Goal: Obtain resource: Download file/media

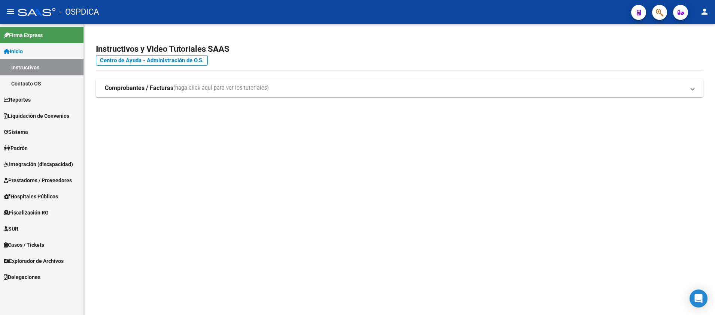
click at [35, 261] on span "Explorador de Archivos" at bounding box center [34, 261] width 60 height 8
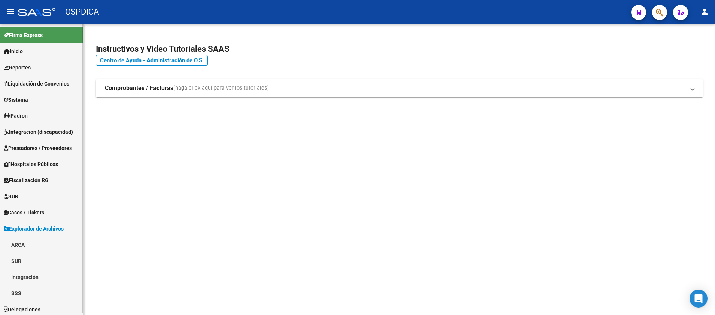
scroll to position [2, 0]
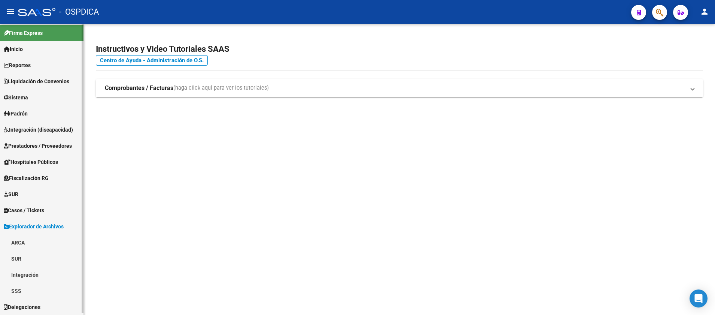
click at [25, 290] on link "SSS" at bounding box center [42, 290] width 84 height 16
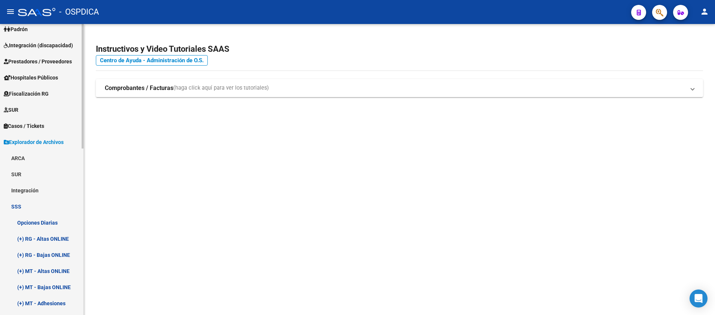
scroll to position [115, 0]
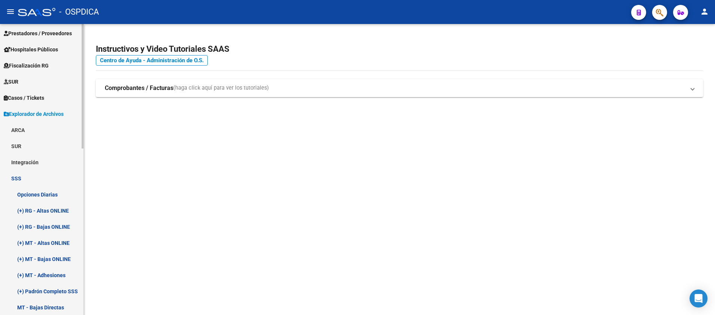
click at [54, 227] on link "(+) RG - Bajas ONLINE" at bounding box center [42, 226] width 84 height 16
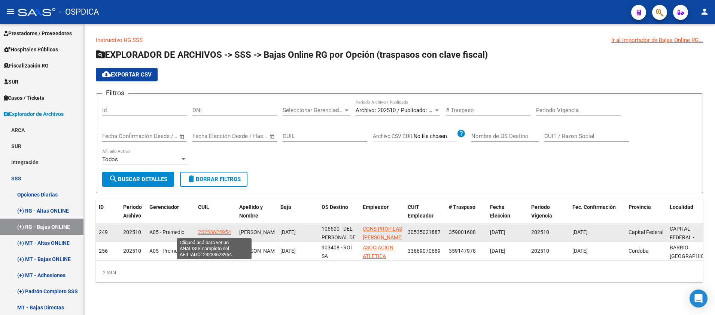
click at [204, 232] on span "23233623954" at bounding box center [214, 232] width 33 height 6
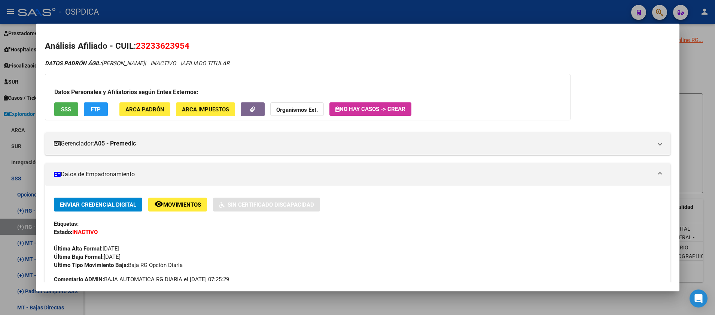
drag, startPoint x: 145, startPoint y: 45, endPoint x: 184, endPoint y: 43, distance: 39.8
click at [184, 43] on span "23233623954" at bounding box center [163, 46] width 54 height 10
copy span "23362395"
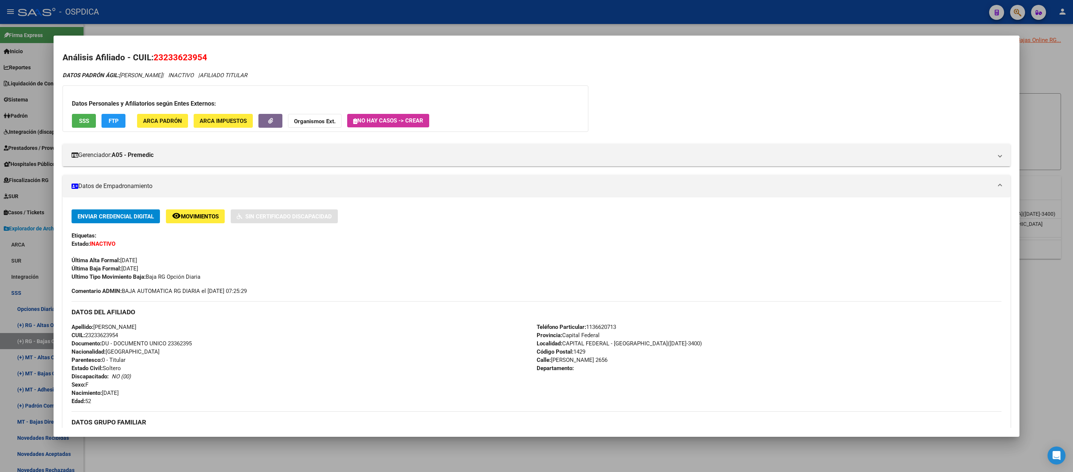
click at [240, 7] on div at bounding box center [536, 236] width 1073 height 472
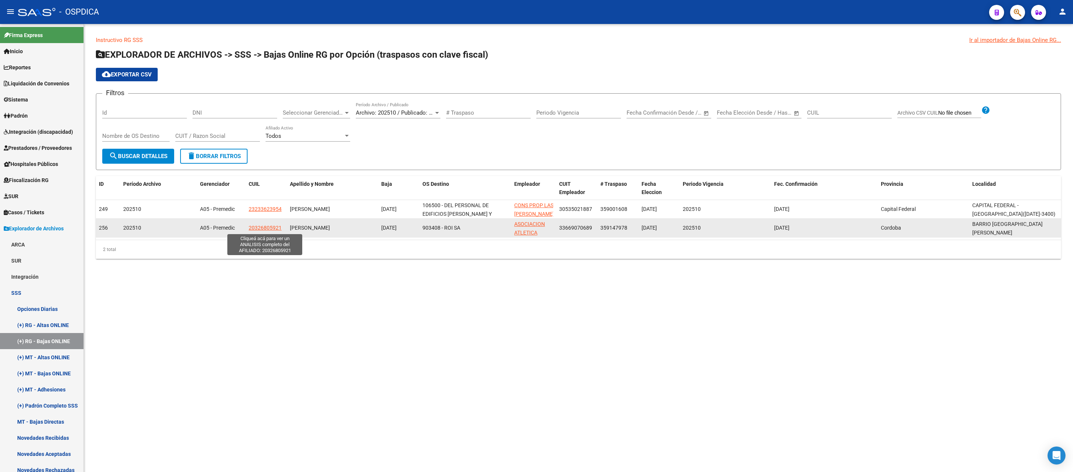
click at [258, 228] on span "20326805921" at bounding box center [265, 228] width 33 height 6
type textarea "20326805921"
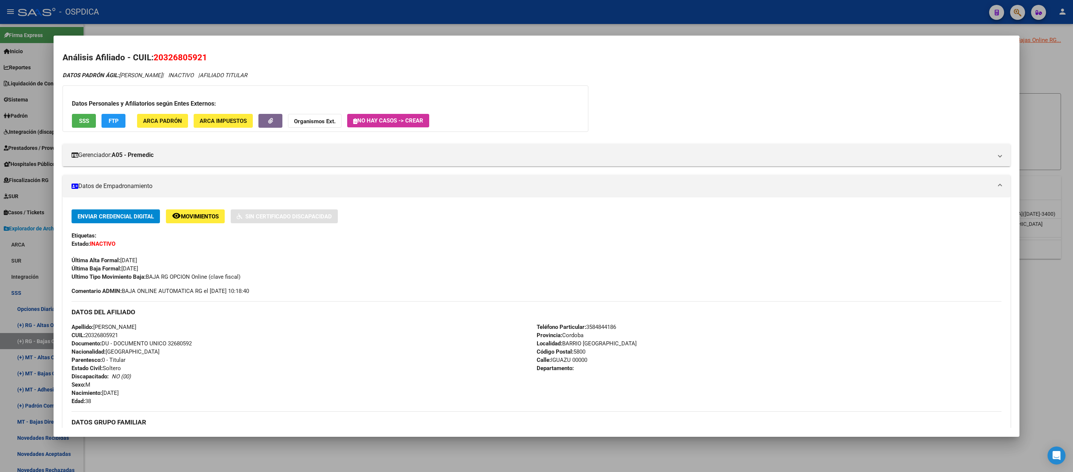
drag, startPoint x: 164, startPoint y: 52, endPoint x: 202, endPoint y: 52, distance: 37.8
click at [202, 52] on span "20326805921" at bounding box center [181, 57] width 54 height 10
copy span "32680592"
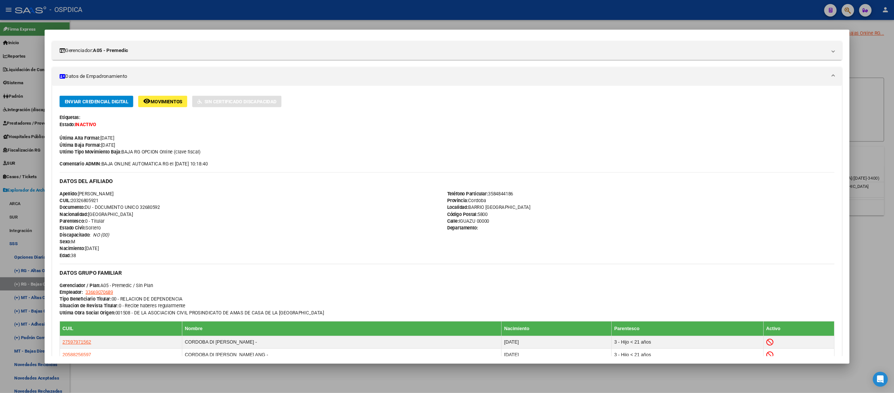
scroll to position [94, 0]
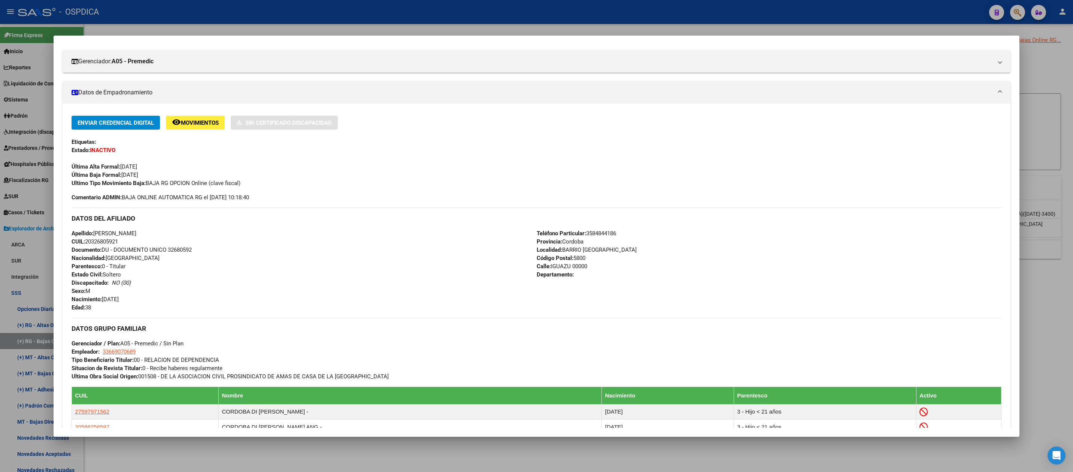
click at [251, 21] on div at bounding box center [536, 236] width 1073 height 472
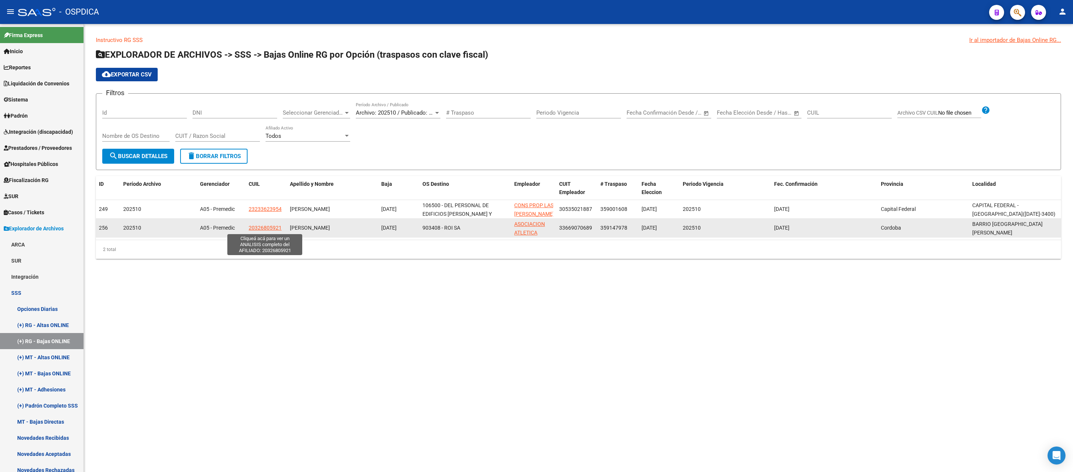
click at [266, 227] on span "20326805921" at bounding box center [265, 228] width 33 height 6
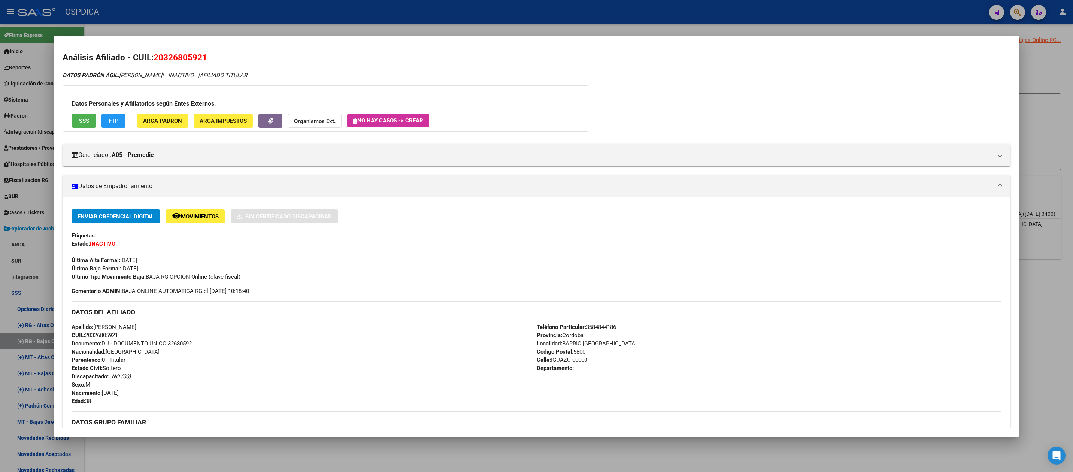
drag, startPoint x: 163, startPoint y: 53, endPoint x: 204, endPoint y: 53, distance: 41.6
click at [204, 53] on span "20326805921" at bounding box center [181, 57] width 54 height 10
copy span "32680592"
drag, startPoint x: 151, startPoint y: 27, endPoint x: 197, endPoint y: 0, distance: 53.6
click at [157, 25] on div at bounding box center [536, 236] width 1073 height 472
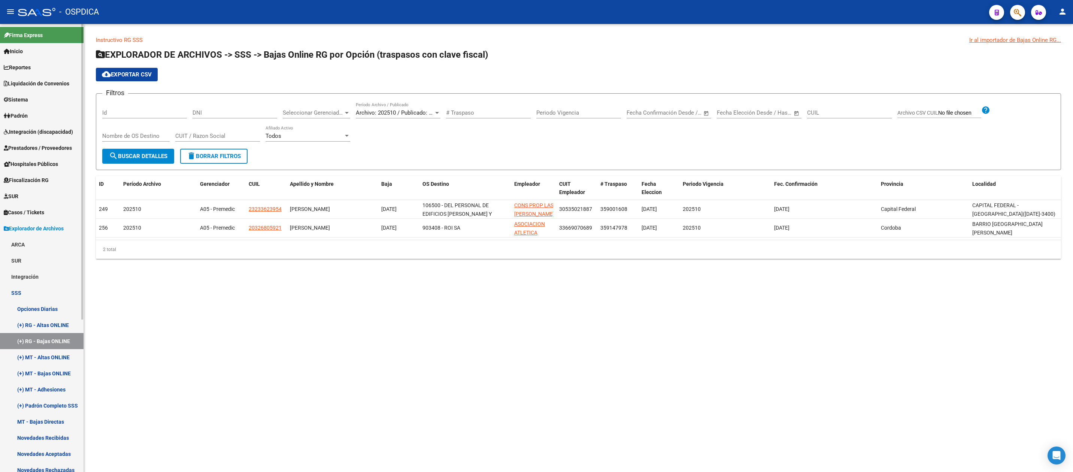
click at [23, 52] on span "Inicio" at bounding box center [13, 51] width 19 height 8
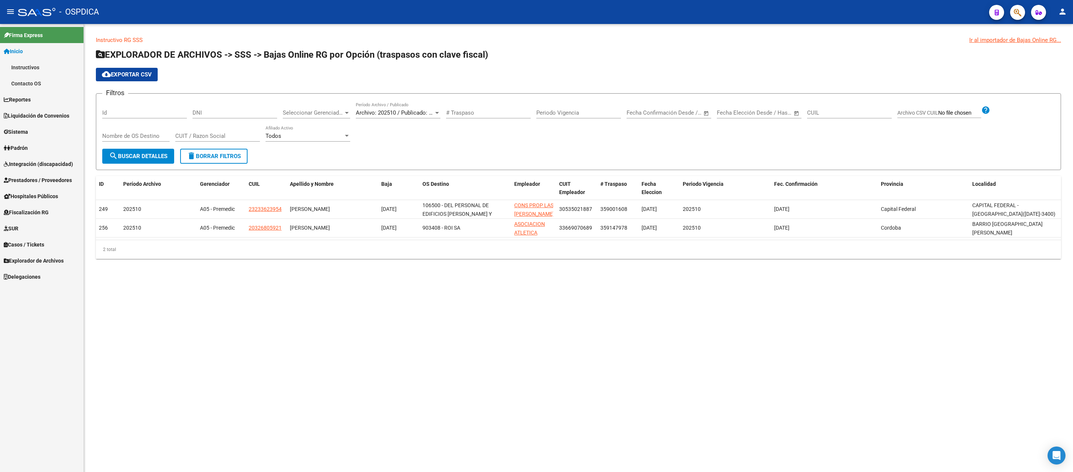
click at [47, 149] on link "Padrón" at bounding box center [42, 148] width 84 height 16
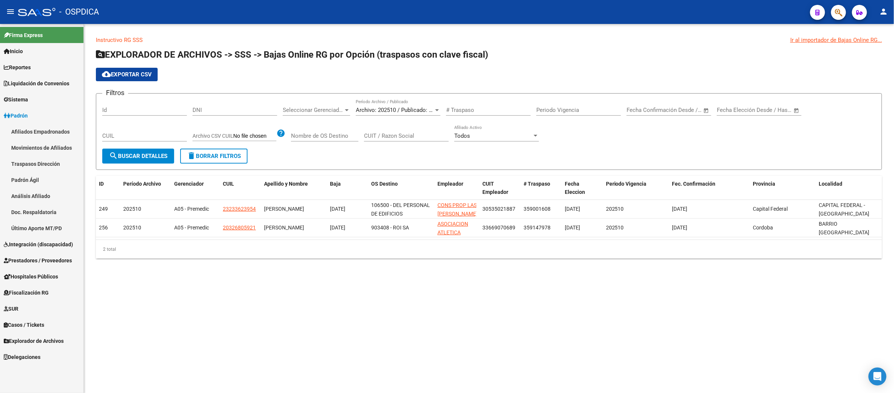
click at [55, 140] on link "Movimientos de Afiliados" at bounding box center [42, 148] width 84 height 16
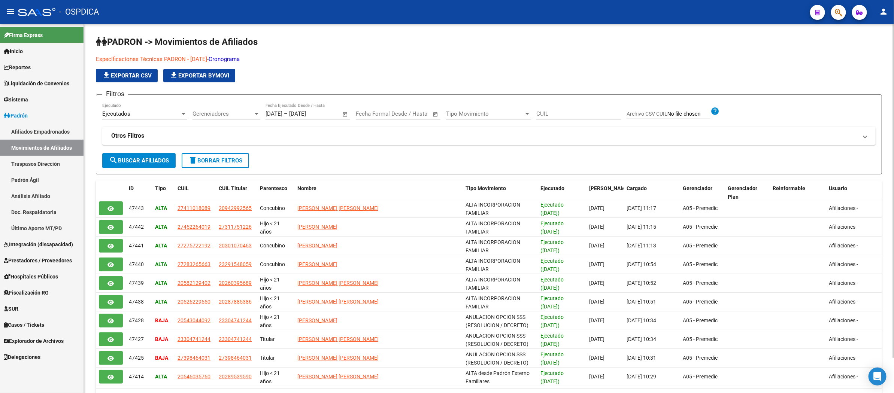
click at [424, 36] on h1 "PADRON -> Movimientos de Afiliados" at bounding box center [489, 42] width 786 height 13
click at [308, 110] on input "[DATE]" at bounding box center [307, 113] width 36 height 7
click at [345, 110] on div at bounding box center [447, 196] width 894 height 393
click at [340, 112] on span "Open calendar" at bounding box center [345, 114] width 18 height 18
click at [351, 136] on button "Previous month" at bounding box center [352, 135] width 15 height 15
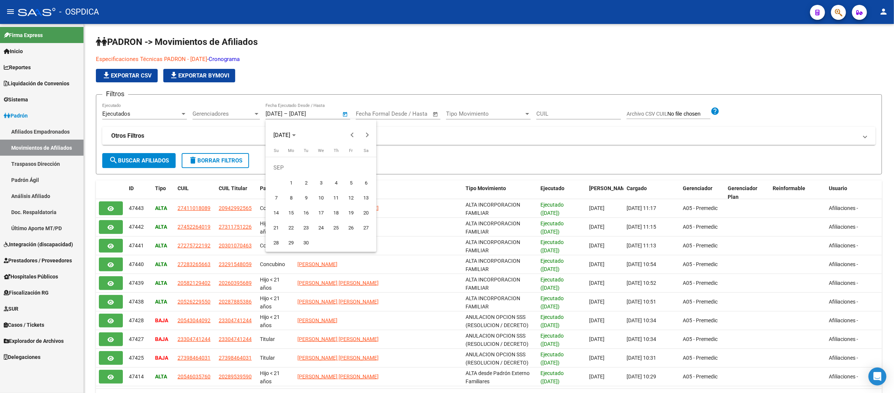
click at [291, 197] on span "8" at bounding box center [290, 197] width 13 height 13
type input "[DATE]"
click at [372, 133] on span "Next month" at bounding box center [367, 135] width 15 height 15
click at [304, 183] on span "7" at bounding box center [305, 182] width 13 height 13
type input "[DATE]"
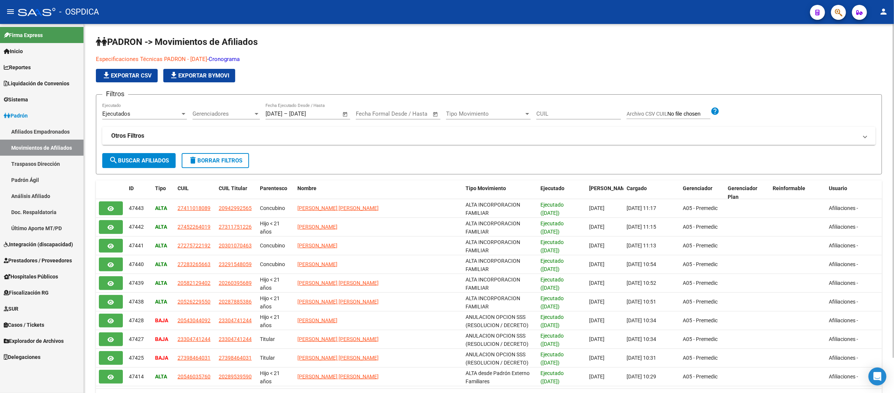
click at [552, 107] on div "CUIL" at bounding box center [578, 111] width 85 height 16
click at [482, 113] on span "Tipo Movimiento" at bounding box center [485, 113] width 78 height 7
click at [488, 145] on span "Baja" at bounding box center [488, 147] width 85 height 17
click at [132, 155] on button "search Buscar Afiliados" at bounding box center [138, 160] width 73 height 15
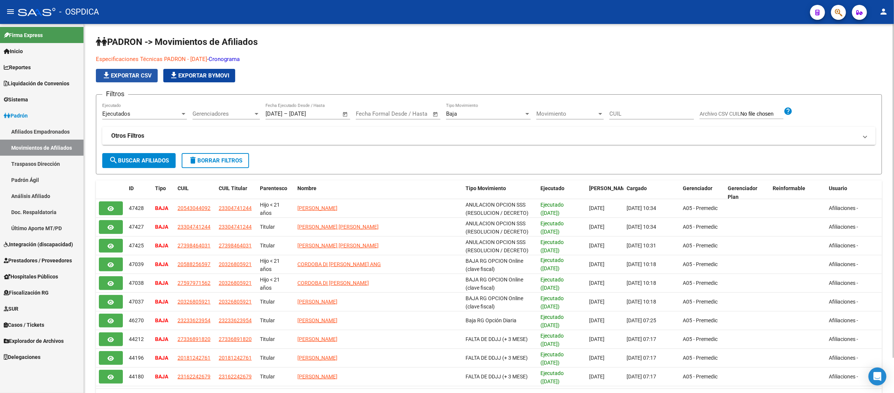
click at [130, 74] on span "file_download Exportar CSV" at bounding box center [127, 75] width 50 height 7
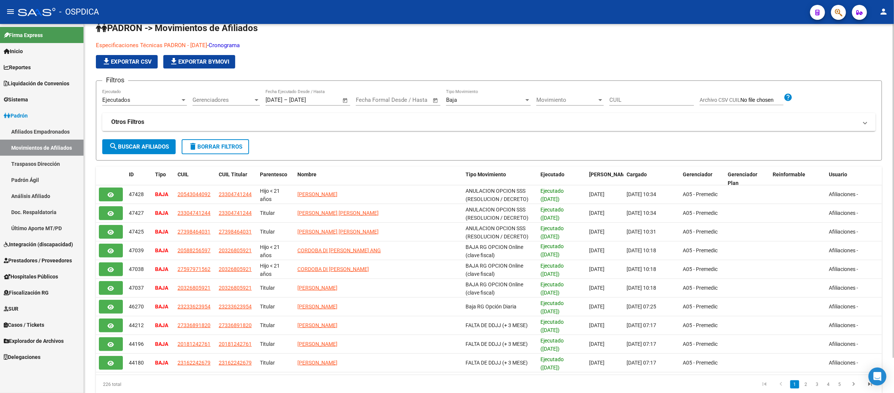
scroll to position [31, 0]
